Goal: Use online tool/utility: Use online tool/utility

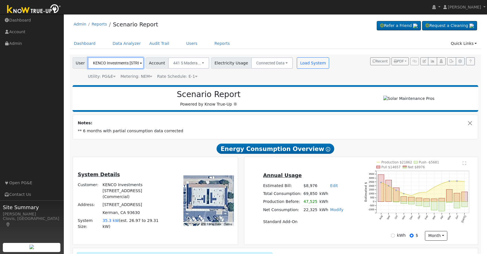
click at [131, 63] on input "KENCO Investments [STREET_ADDRESS] (Commercial)" at bounding box center [116, 62] width 56 height 11
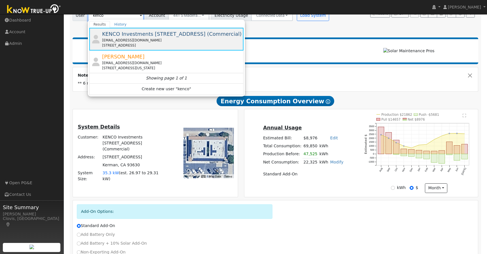
scroll to position [50, 0]
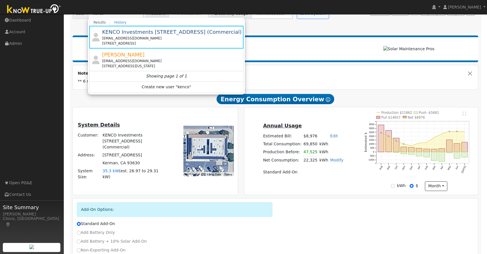
click at [302, 83] on td "** 6 months with partial consumption data corrected" at bounding box center [276, 81] width 398 height 8
type input "KENCO Investments [STREET_ADDRESS] (Commercial)"
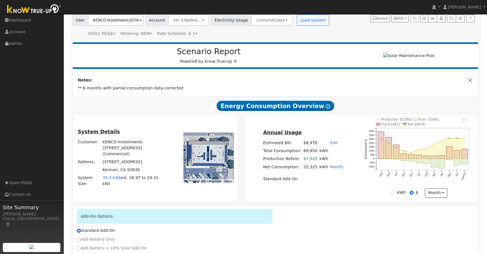
scroll to position [32, 0]
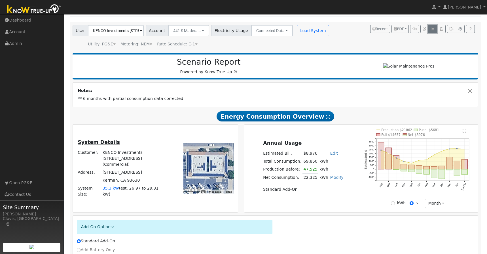
click at [433, 30] on icon "button" at bounding box center [433, 28] width 4 height 3
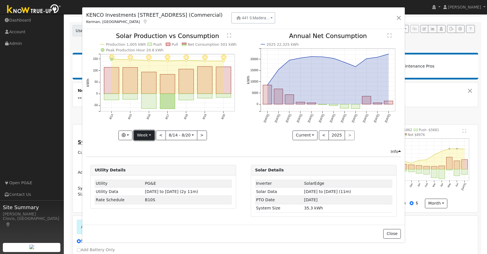
click at [153, 133] on button "Week" at bounding box center [144, 136] width 21 height 10
click at [149, 171] on link "Year" at bounding box center [153, 171] width 39 height 8
type input "[DATE]"
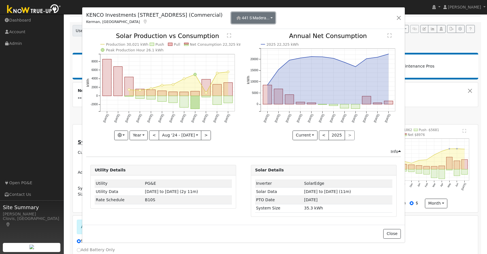
click at [276, 19] on button "441 S Madera..." at bounding box center [254, 17] width 44 height 11
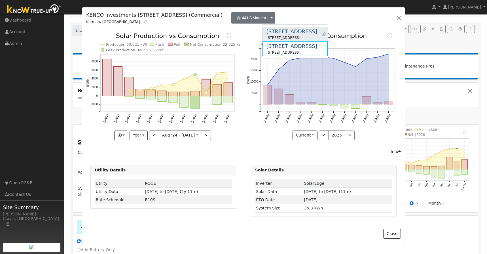
click at [292, 30] on div "[STREET_ADDRESS]" at bounding box center [292, 32] width 51 height 8
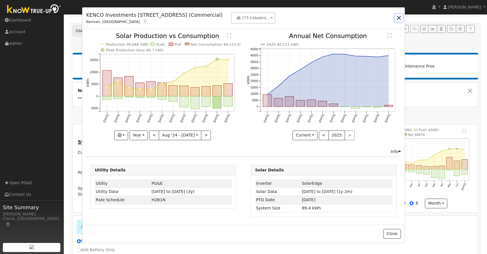
click at [398, 19] on button "button" at bounding box center [399, 18] width 8 height 8
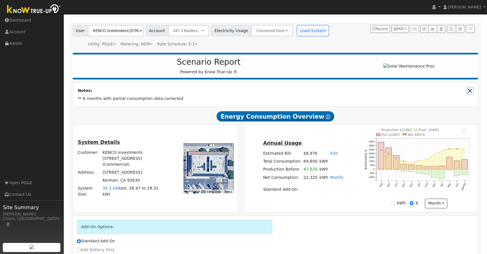
click at [471, 93] on button "Close" at bounding box center [471, 91] width 6 height 6
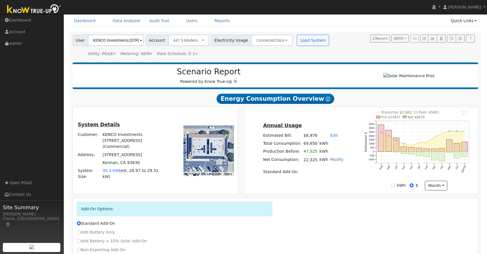
scroll to position [21, 0]
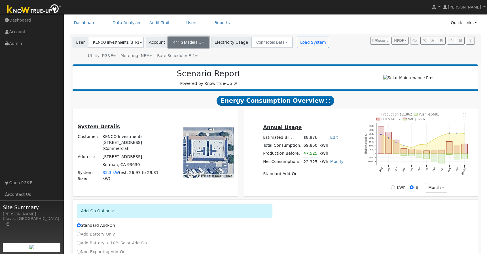
click at [200, 41] on button "441 S Madera..." at bounding box center [188, 42] width 41 height 11
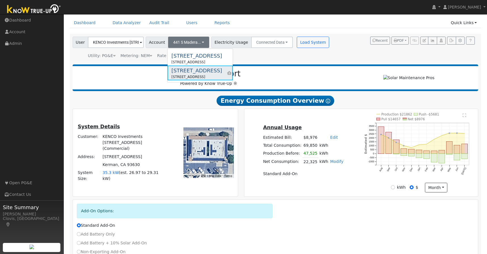
click at [193, 73] on div "[STREET_ADDRESS]" at bounding box center [197, 71] width 51 height 8
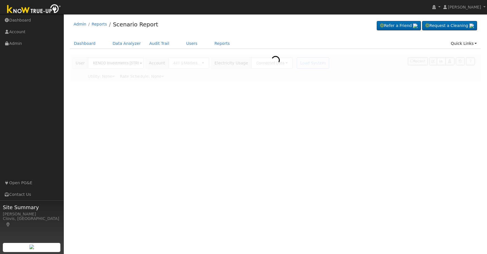
type input "Pacific Gas & Electric"
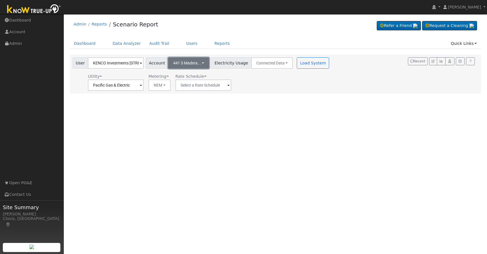
click at [199, 62] on button "441 S Madera..." at bounding box center [188, 62] width 41 height 11
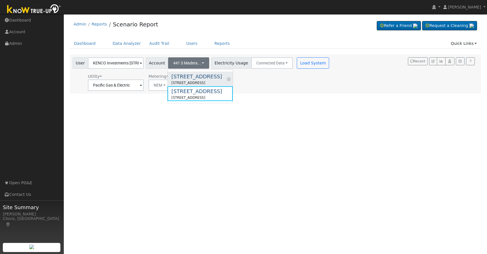
click at [193, 79] on div "[STREET_ADDRESS]" at bounding box center [197, 77] width 51 height 8
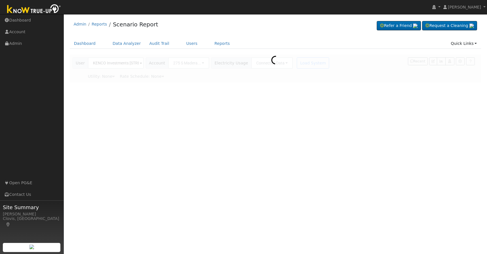
type input "Pacific Gas & Electric"
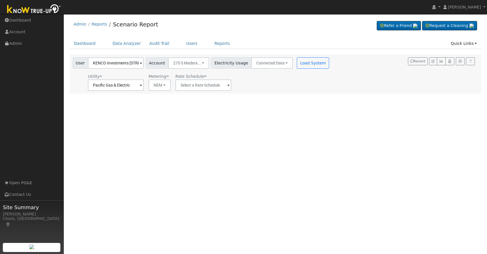
click at [308, 70] on div "User KENCO Investments [STREET_ADDRESS] (Commercial) Account [STREET_ADDRESS]..…" at bounding box center [202, 73] width 260 height 33
click at [307, 65] on button "Load System" at bounding box center [313, 62] width 32 height 11
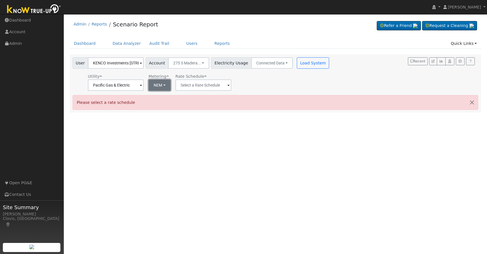
click at [161, 88] on button "NEM" at bounding box center [160, 84] width 22 height 11
click at [160, 98] on link "NEM" at bounding box center [164, 98] width 39 height 8
click at [144, 86] on input "text" at bounding box center [116, 84] width 56 height 11
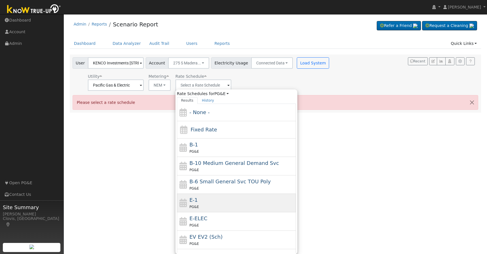
click at [191, 198] on span "E-1" at bounding box center [194, 200] width 8 height 6
type input "E-1"
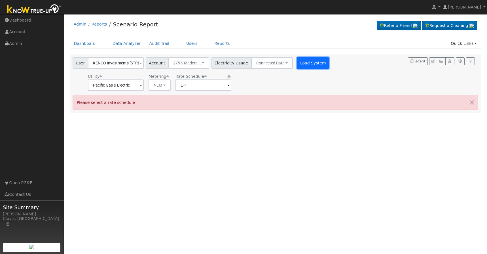
click at [300, 64] on button "Load System" at bounding box center [313, 62] width 32 height 11
